Goal: Task Accomplishment & Management: Use online tool/utility

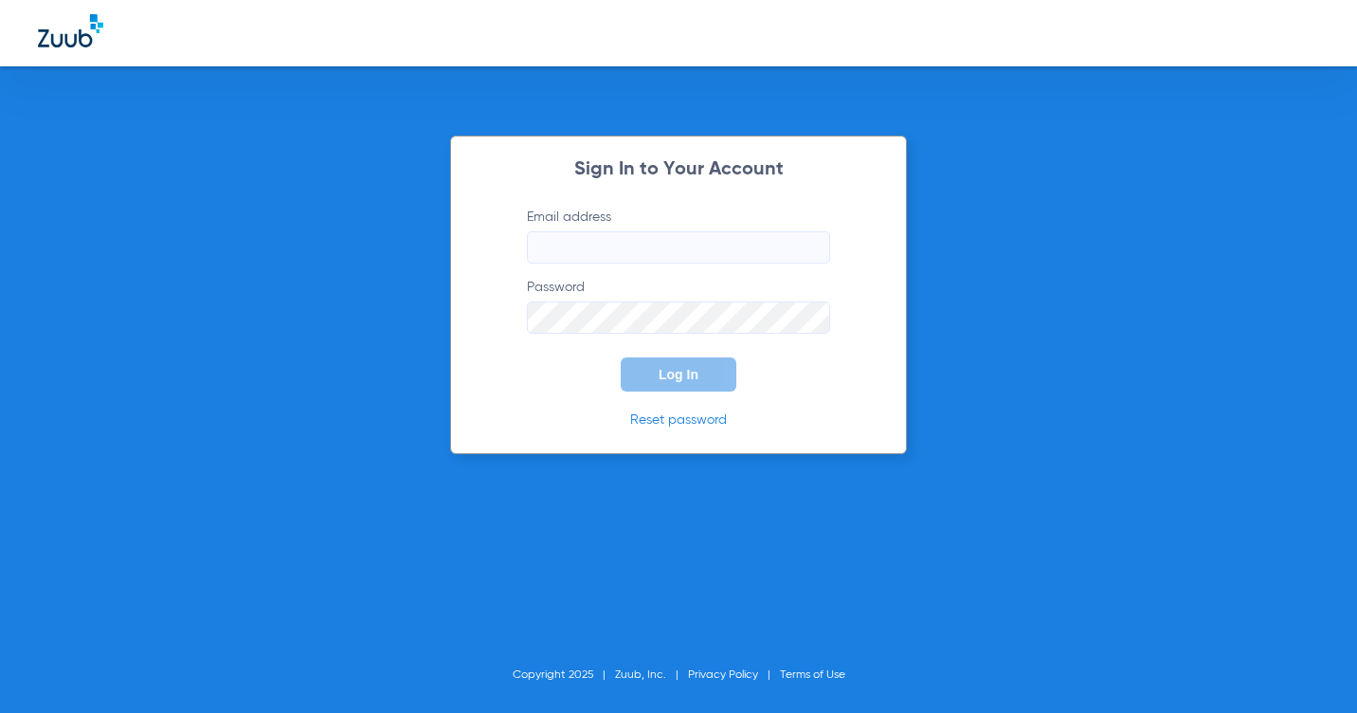
type input "[EMAIL_ADDRESS][DOMAIN_NAME]"
click at [673, 378] on span "Log In" at bounding box center [679, 374] width 40 height 15
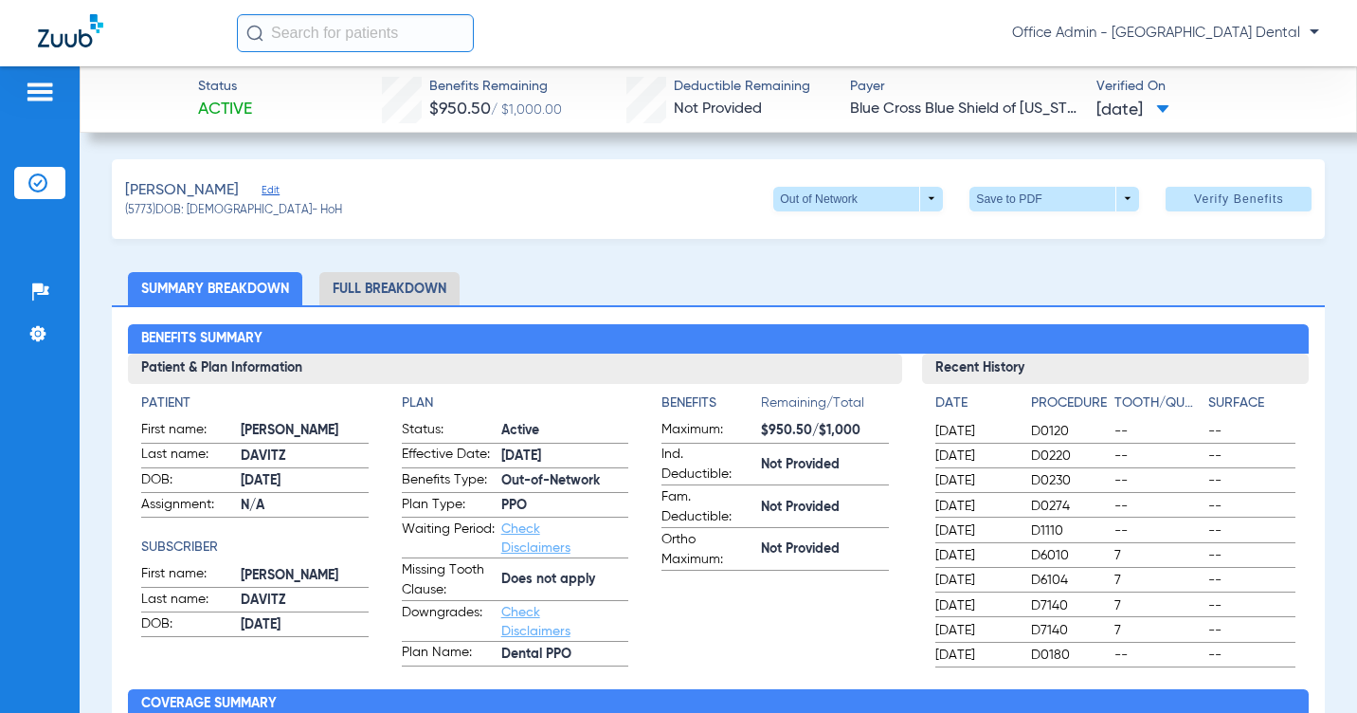
click at [46, 175] on img at bounding box center [37, 182] width 19 height 19
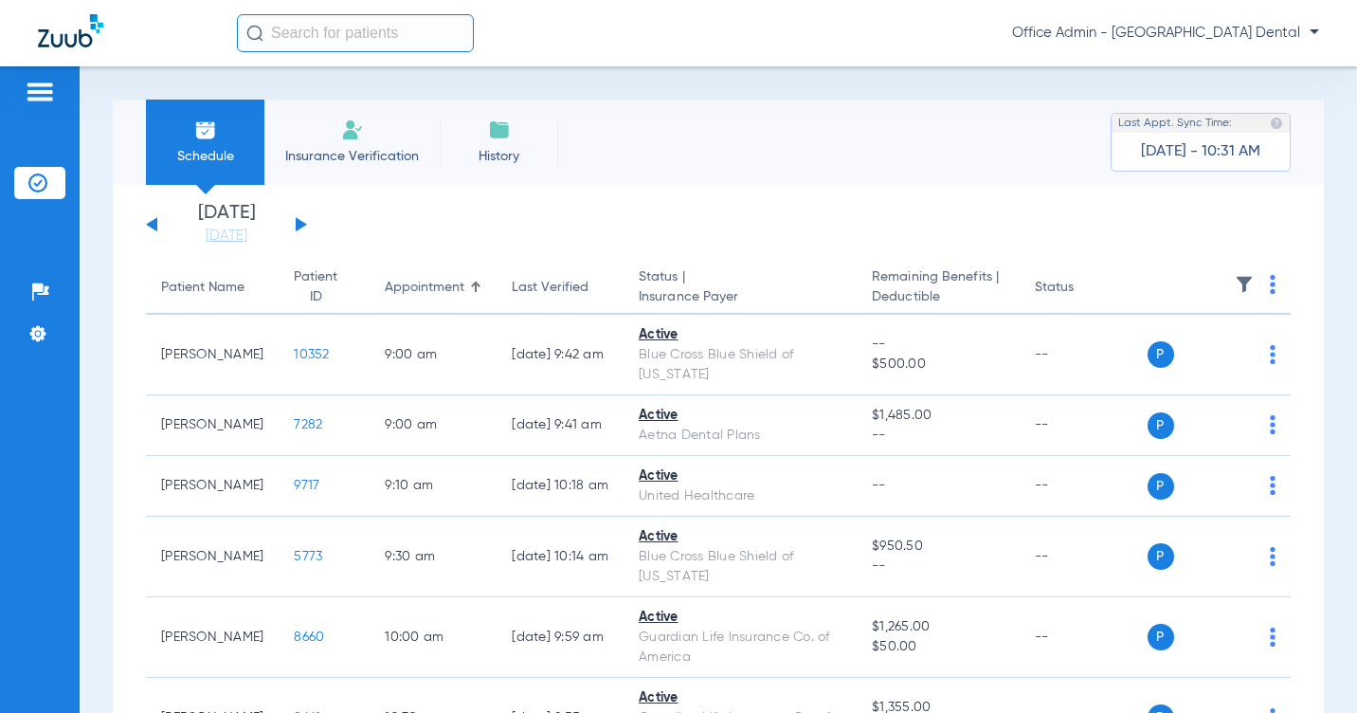
drag, startPoint x: 300, startPoint y: 211, endPoint x: 298, endPoint y: 228, distance: 17.2
click at [300, 217] on div "[DATE] [DATE] [DATE] [DATE] [DATE] [DATE] [DATE] [DATE] [DATE] [DATE] [DATE] [D…" at bounding box center [226, 225] width 161 height 42
click at [298, 228] on button at bounding box center [301, 224] width 11 height 14
